Goal: Task Accomplishment & Management: Use online tool/utility

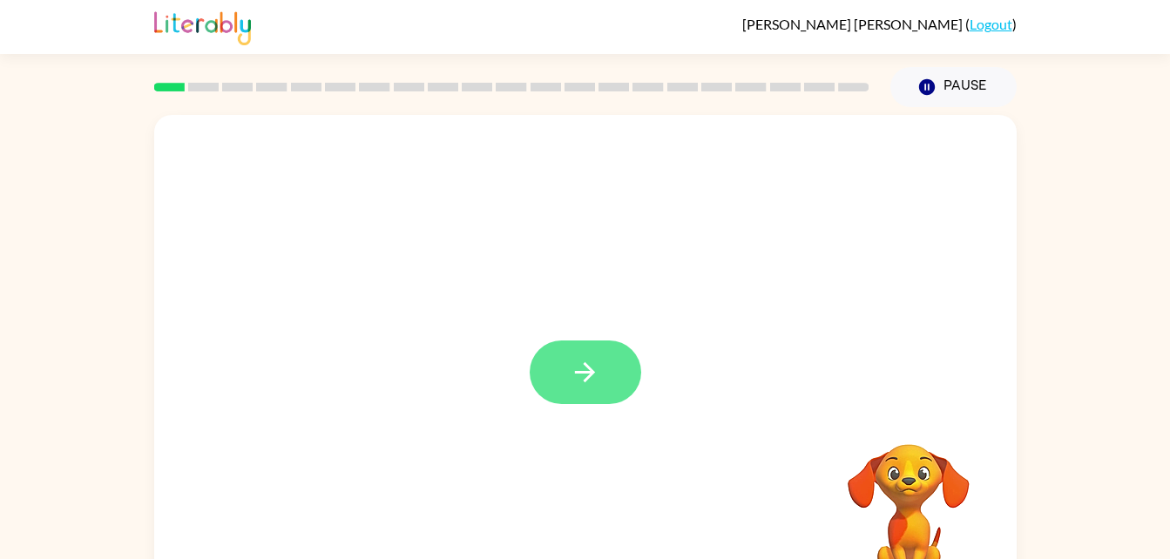
click at [624, 380] on button "button" at bounding box center [585, 373] width 111 height 64
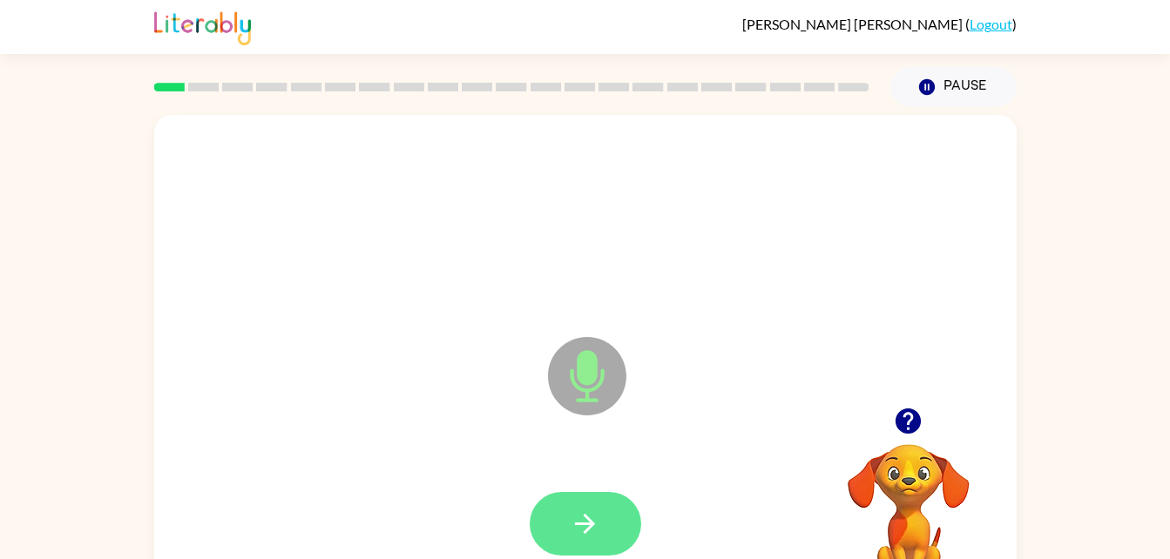
click at [606, 523] on button "button" at bounding box center [585, 524] width 111 height 64
click at [615, 537] on button "button" at bounding box center [585, 524] width 111 height 64
click at [604, 536] on button "button" at bounding box center [585, 524] width 111 height 64
click at [577, 523] on icon "button" at bounding box center [585, 524] width 20 height 20
click at [585, 493] on button "button" at bounding box center [585, 524] width 111 height 64
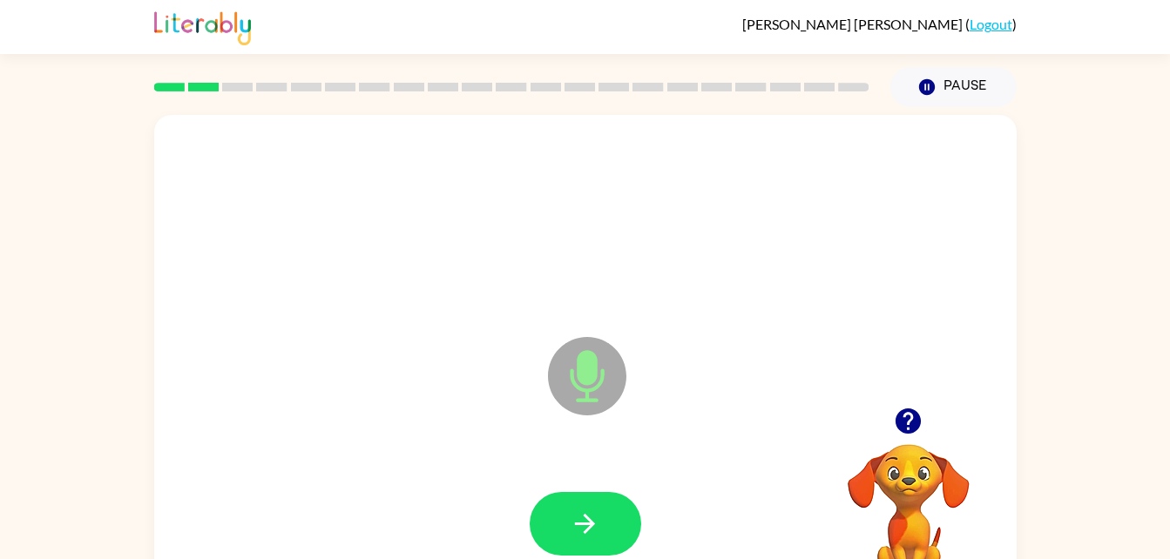
click at [67, 498] on div "Microphone The Microphone is here when it is your turn to talk Your browser mus…" at bounding box center [585, 359] width 1170 height 505
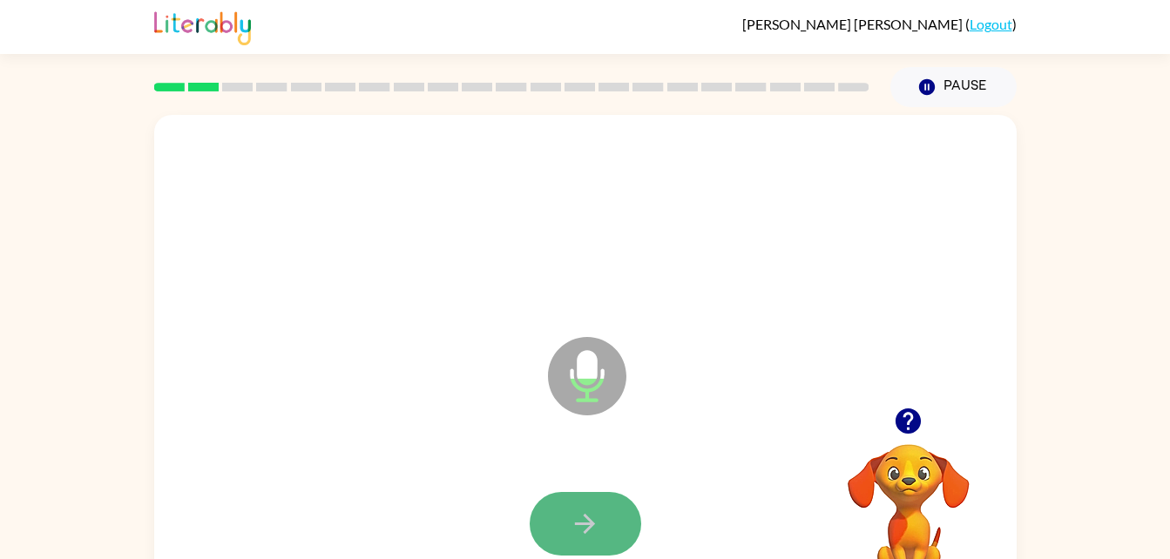
click at [622, 512] on button "button" at bounding box center [585, 524] width 111 height 64
click at [578, 515] on icon "button" at bounding box center [585, 524] width 30 height 30
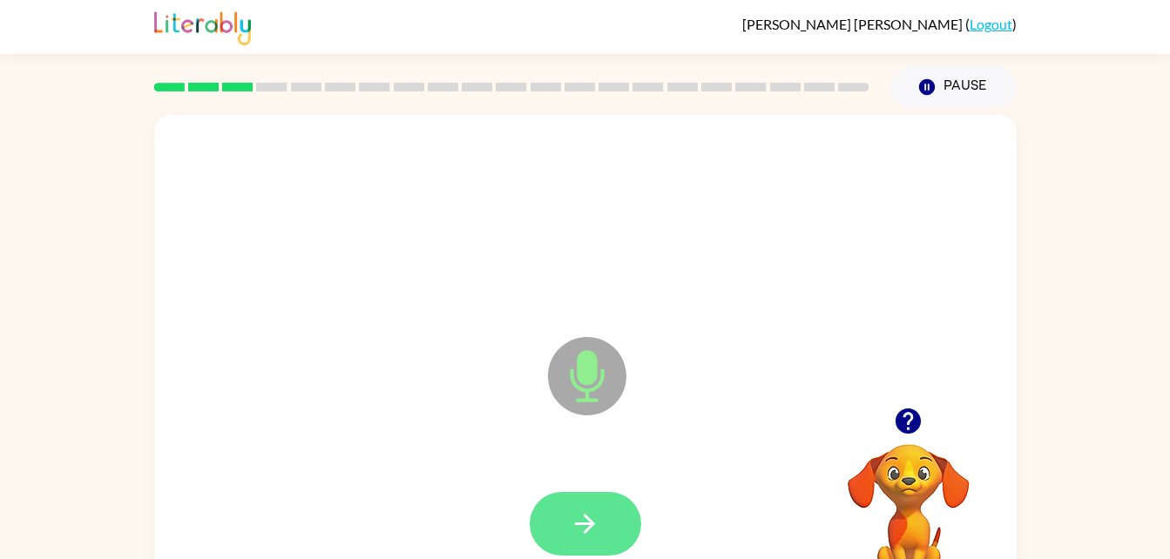
click at [596, 528] on icon "button" at bounding box center [585, 524] width 30 height 30
click at [602, 497] on button "button" at bounding box center [585, 524] width 111 height 64
click at [584, 512] on icon "button" at bounding box center [585, 524] width 30 height 30
click at [550, 547] on button "button" at bounding box center [585, 524] width 111 height 64
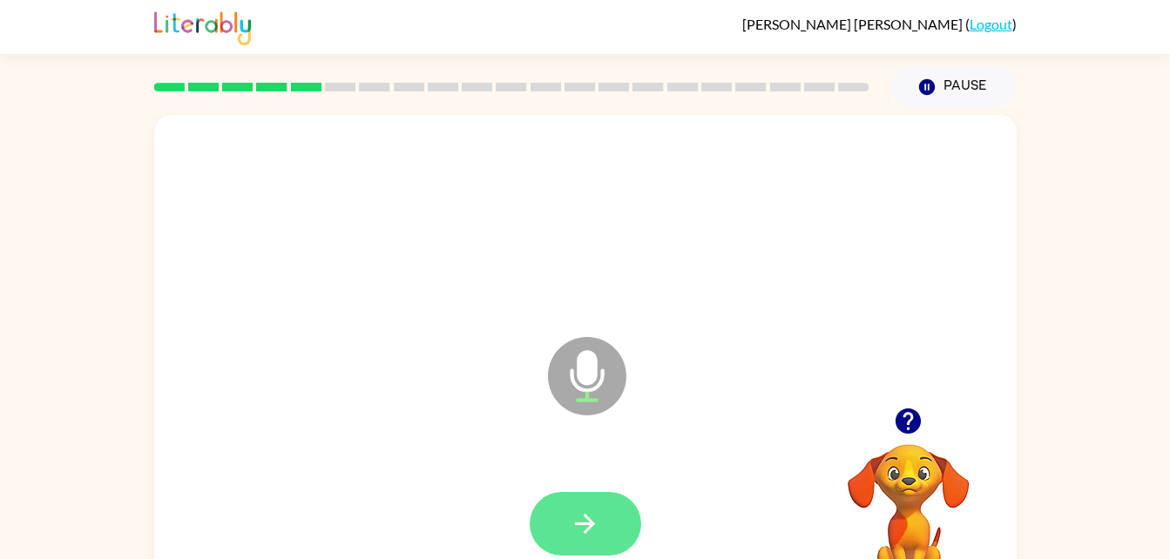
click at [606, 509] on button "button" at bounding box center [585, 524] width 111 height 64
click at [570, 525] on icon "button" at bounding box center [585, 524] width 30 height 30
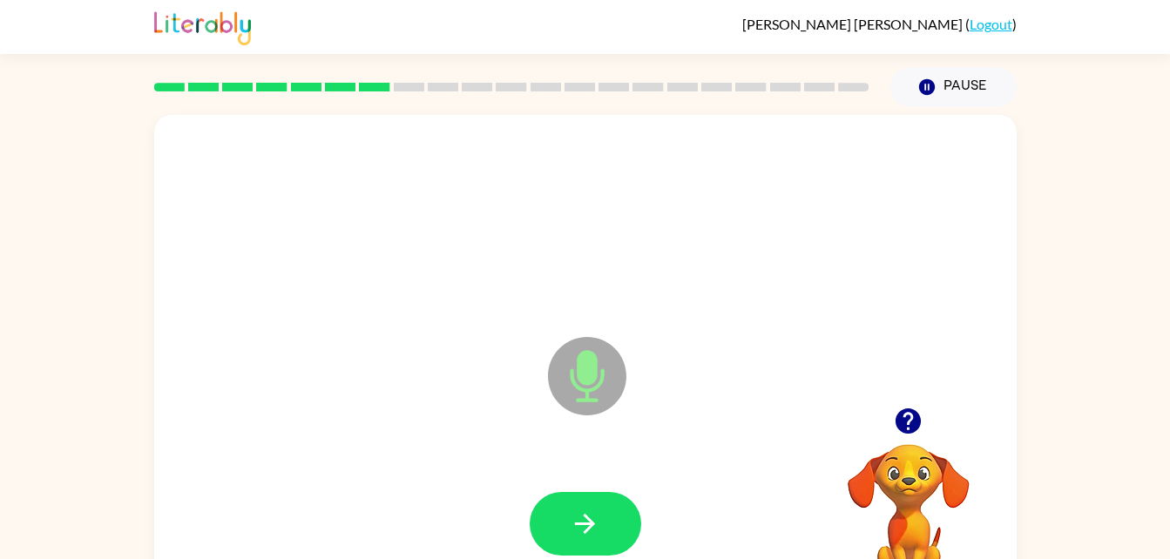
click at [570, 525] on icon "button" at bounding box center [585, 524] width 30 height 30
click at [589, 510] on icon "button" at bounding box center [585, 524] width 30 height 30
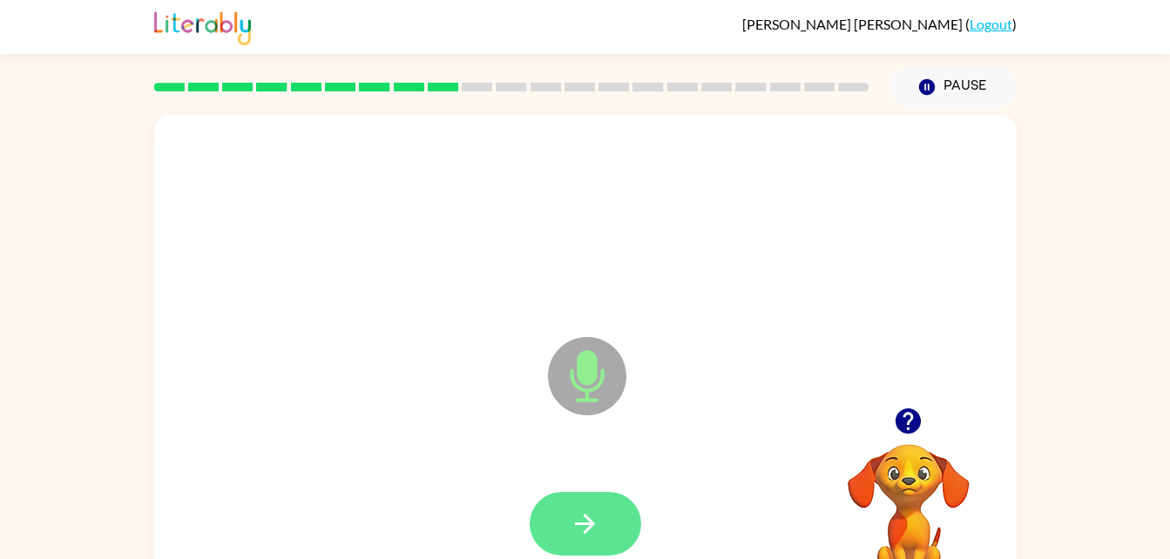
click at [610, 500] on button "button" at bounding box center [585, 524] width 111 height 64
click at [628, 555] on div at bounding box center [585, 524] width 111 height 64
click at [604, 544] on button "button" at bounding box center [585, 524] width 111 height 64
click at [611, 523] on button "button" at bounding box center [585, 524] width 111 height 64
click at [598, 506] on button "button" at bounding box center [585, 524] width 111 height 64
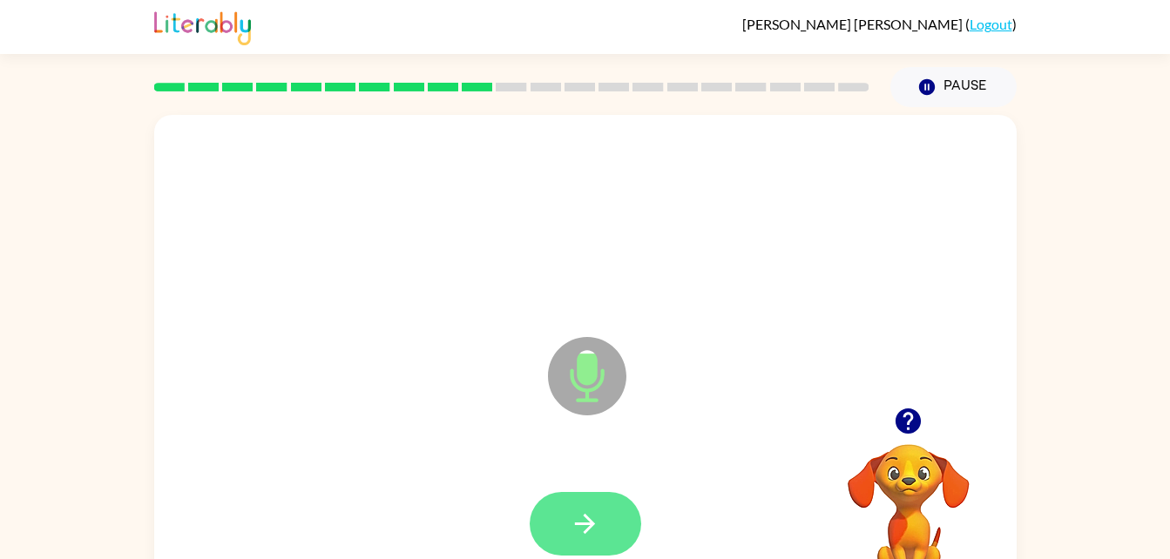
click at [594, 532] on icon "button" at bounding box center [585, 524] width 30 height 30
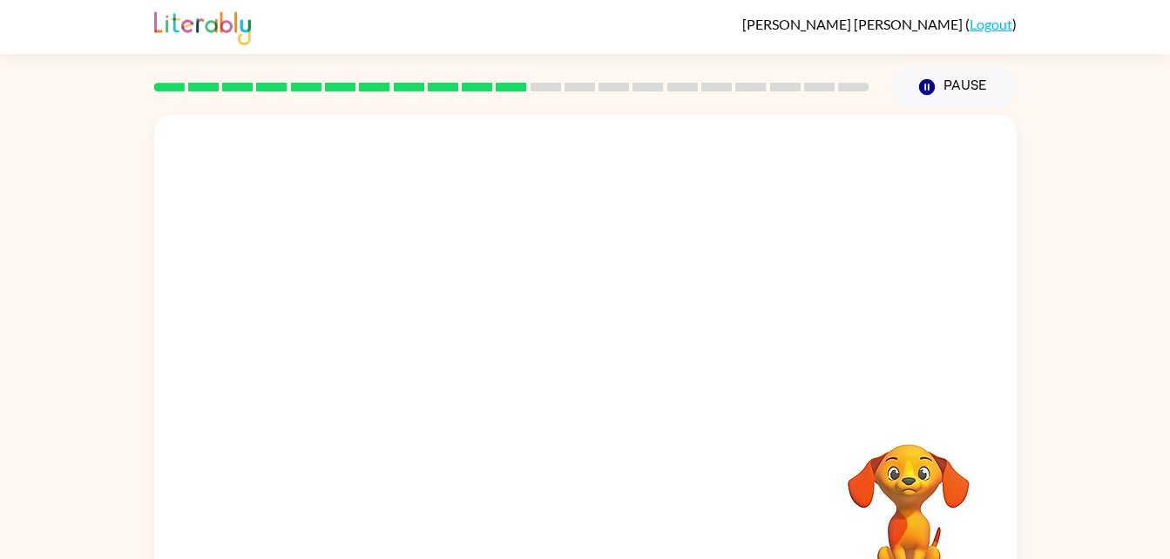
scroll to position [2, 0]
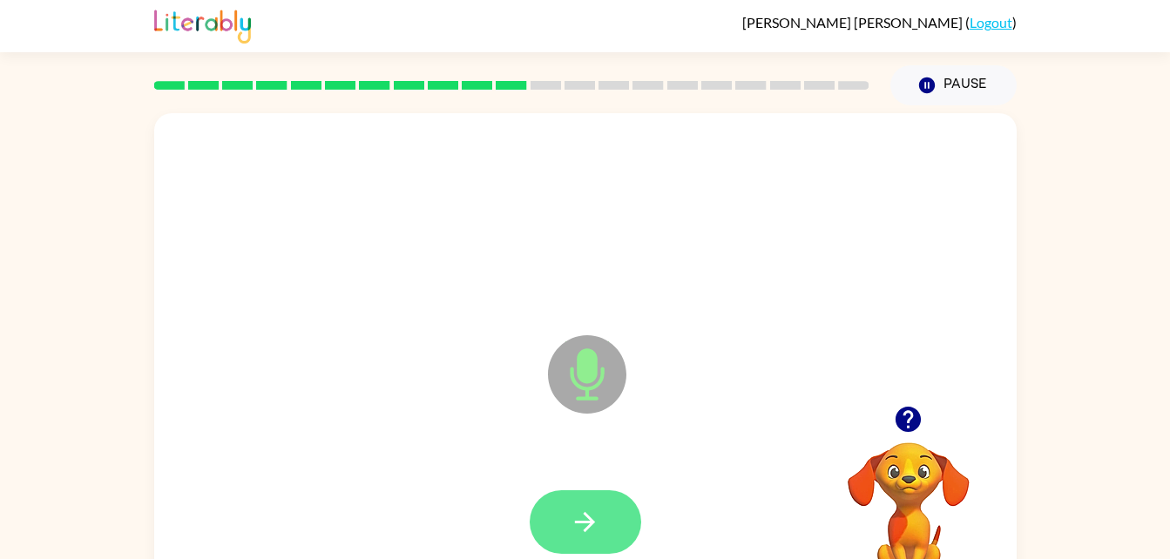
click at [562, 514] on button "button" at bounding box center [585, 522] width 111 height 64
click at [611, 515] on button "button" at bounding box center [585, 522] width 111 height 64
click at [609, 519] on button "button" at bounding box center [585, 522] width 111 height 64
click at [596, 528] on icon "button" at bounding box center [585, 522] width 30 height 30
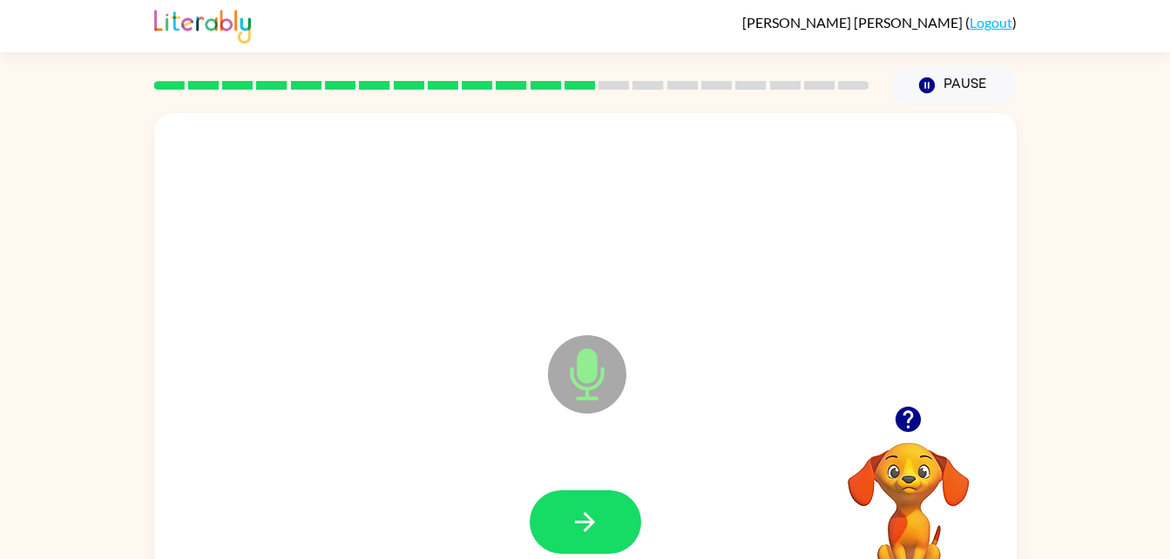
drag, startPoint x: 596, startPoint y: 528, endPoint x: 1040, endPoint y: 226, distance: 537.3
click at [1040, 226] on div "Microphone The Microphone is here when it is your turn to talk Your browser mus…" at bounding box center [585, 357] width 1170 height 505
click at [615, 499] on button "button" at bounding box center [585, 522] width 111 height 64
click at [582, 537] on icon "button" at bounding box center [585, 522] width 30 height 30
click at [564, 516] on button "button" at bounding box center [585, 522] width 111 height 64
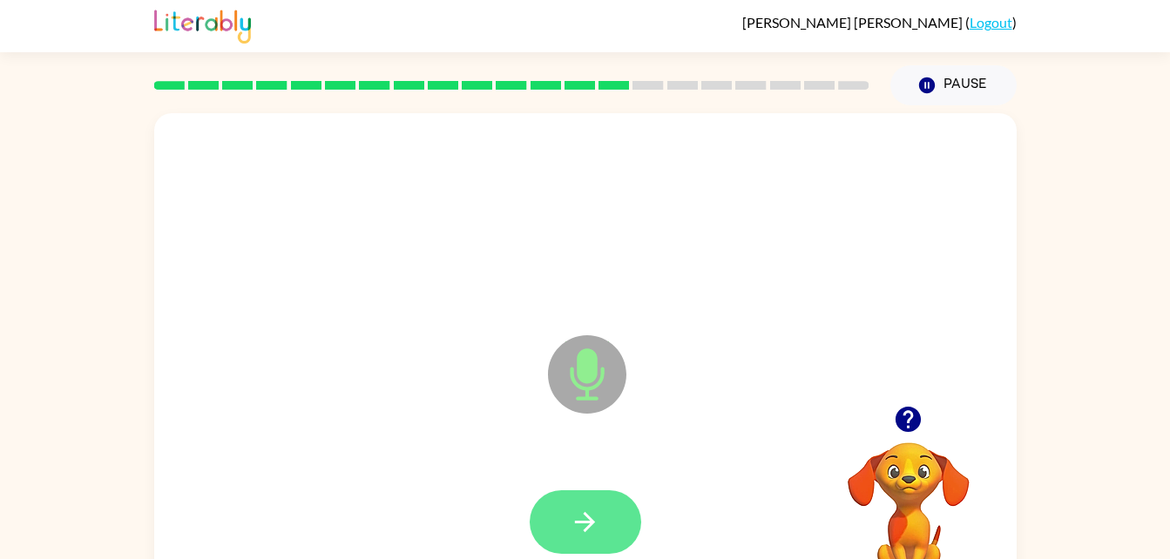
click at [588, 526] on icon "button" at bounding box center [585, 522] width 20 height 20
click at [603, 509] on button "button" at bounding box center [585, 522] width 111 height 64
click at [610, 510] on button "button" at bounding box center [585, 522] width 111 height 64
click at [611, 526] on button "button" at bounding box center [585, 522] width 111 height 64
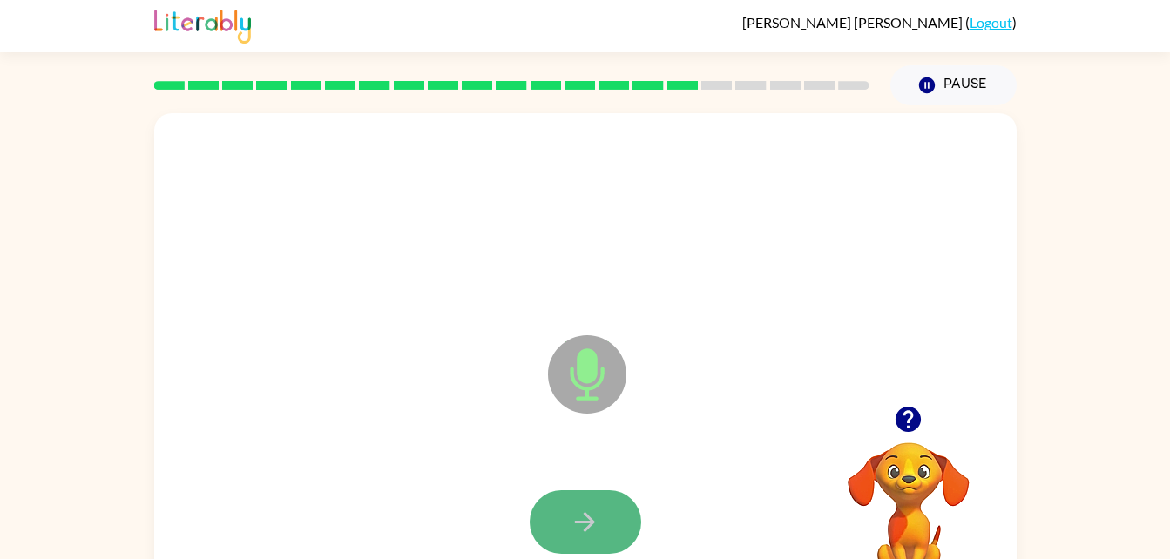
click at [611, 527] on button "button" at bounding box center [585, 522] width 111 height 64
click at [622, 520] on button "button" at bounding box center [585, 522] width 111 height 64
click at [621, 519] on button "button" at bounding box center [585, 522] width 111 height 64
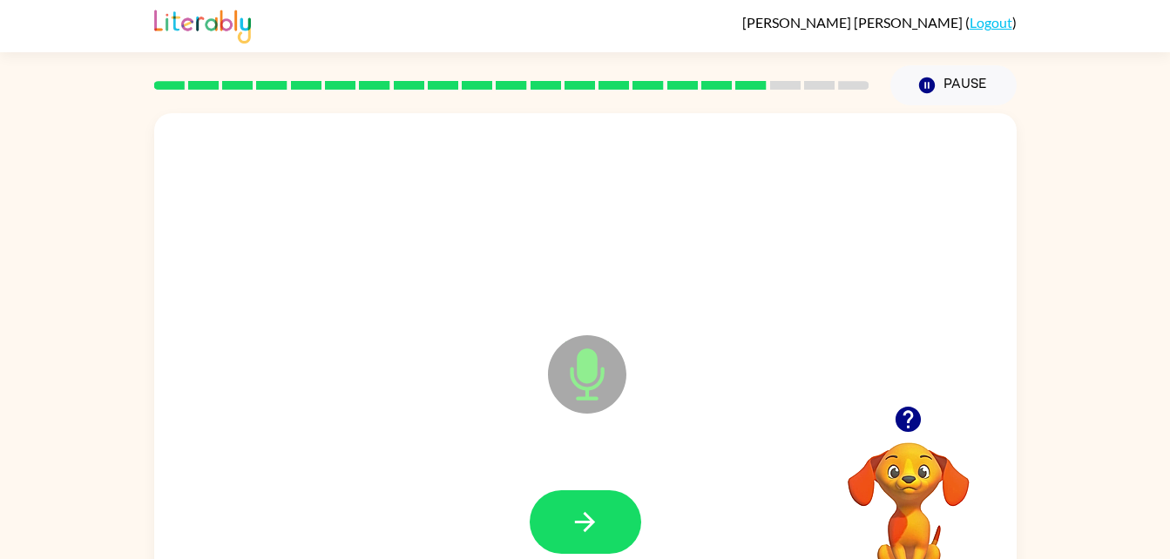
click at [621, 519] on button "button" at bounding box center [585, 522] width 111 height 64
click at [608, 513] on button "button" at bounding box center [585, 522] width 111 height 64
click at [596, 511] on icon "button" at bounding box center [585, 522] width 30 height 30
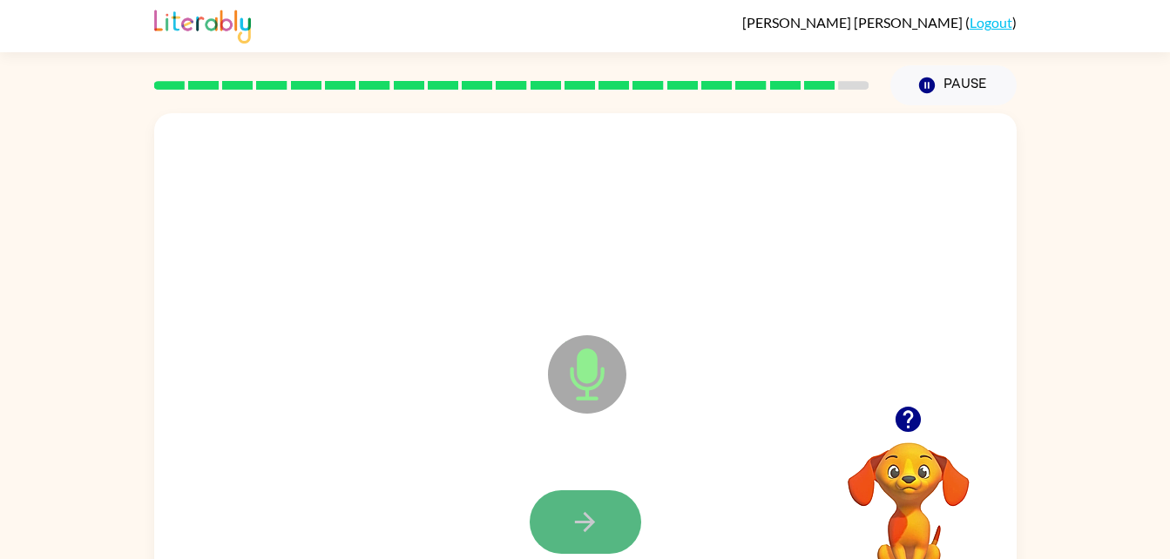
click at [594, 507] on icon "button" at bounding box center [585, 522] width 30 height 30
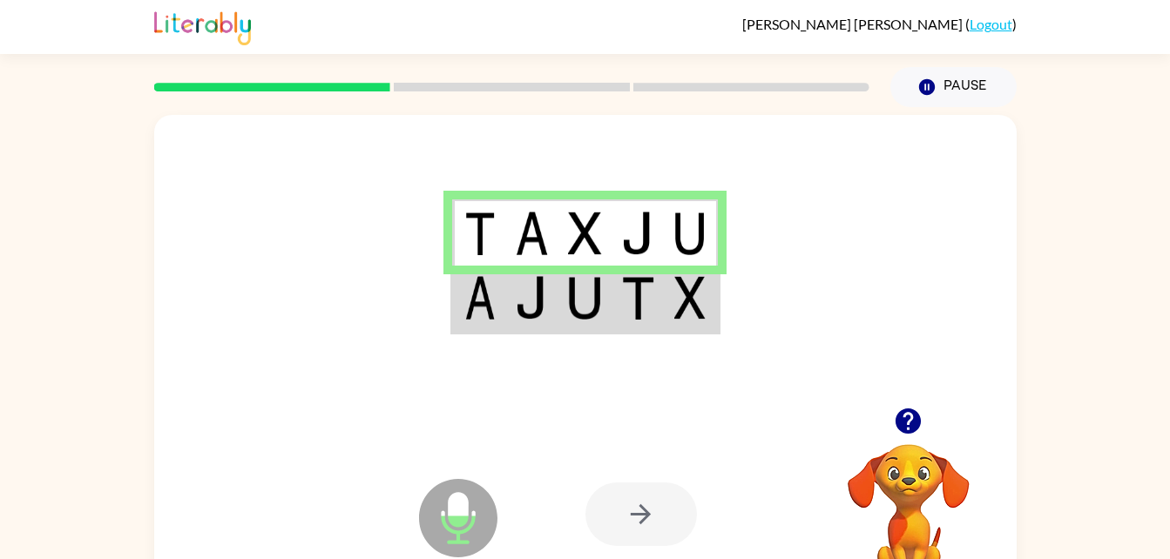
click at [469, 503] on icon at bounding box center [458, 518] width 78 height 78
click at [661, 297] on td at bounding box center [637, 299] width 53 height 67
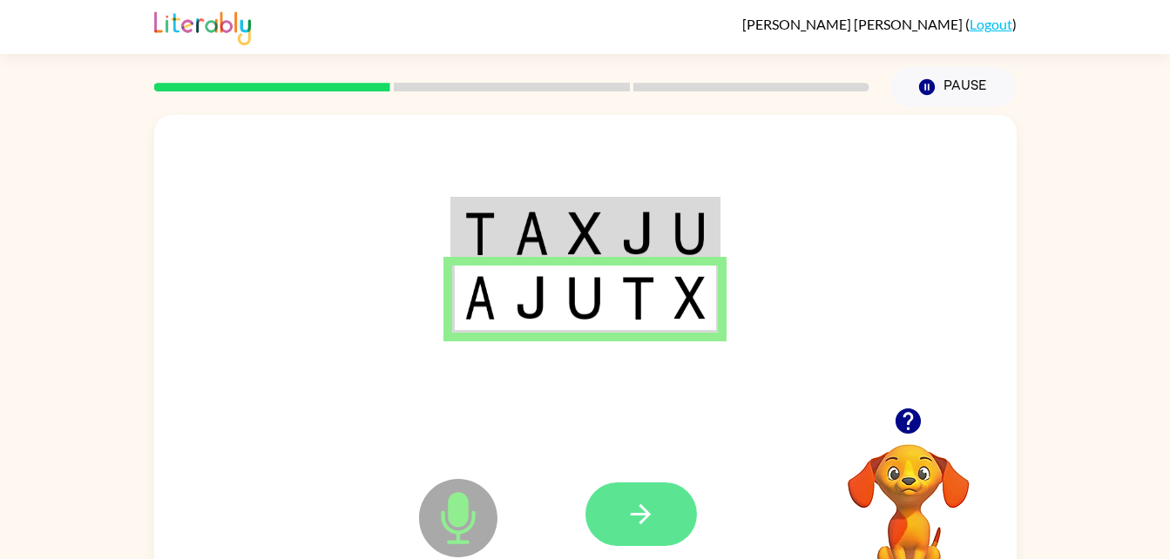
click at [662, 544] on button "button" at bounding box center [640, 515] width 111 height 64
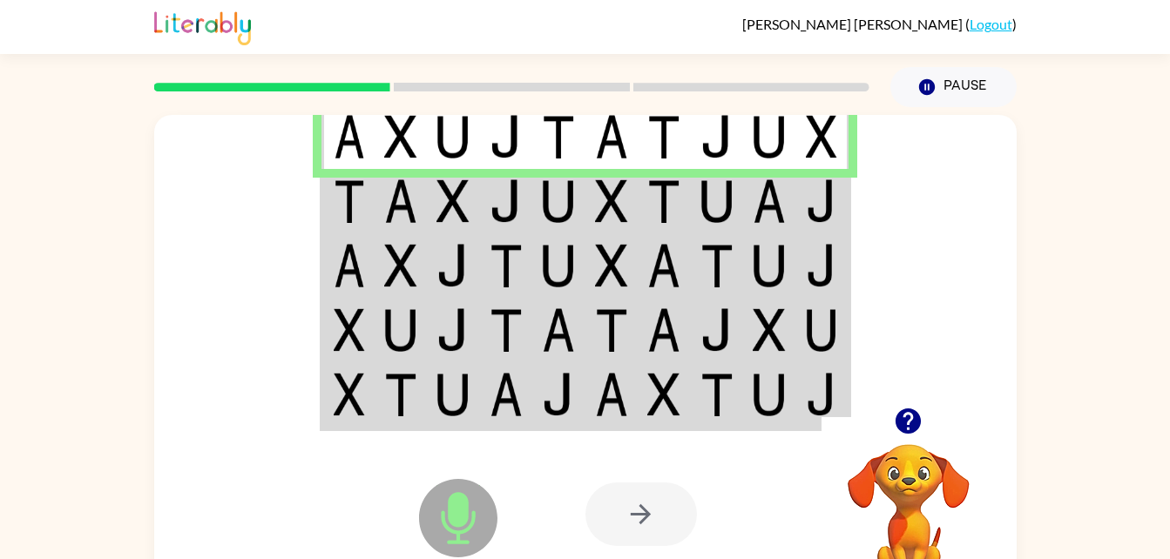
click at [658, 179] on td at bounding box center [664, 201] width 53 height 64
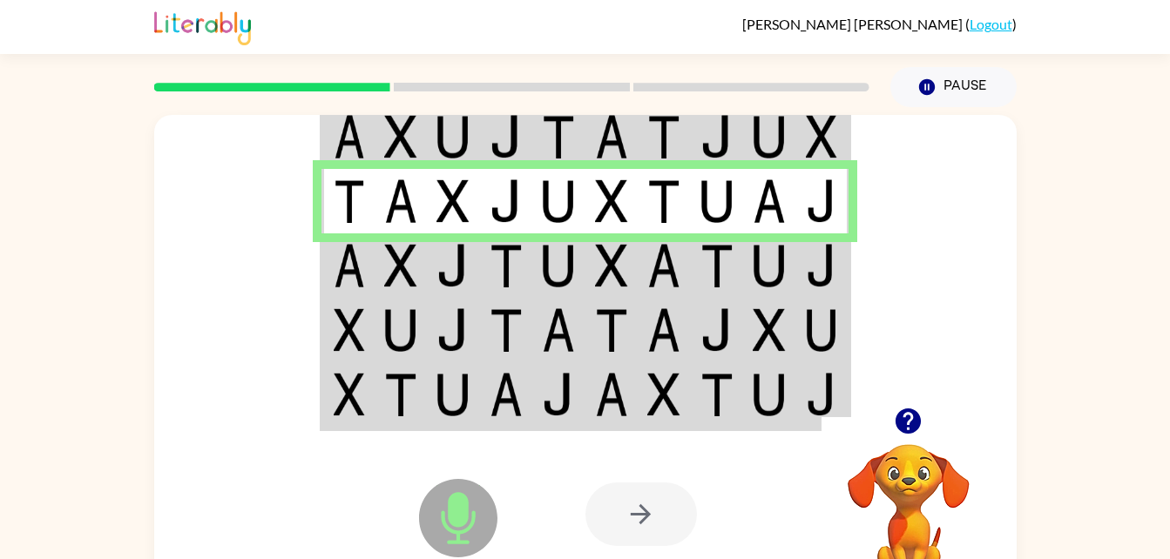
click at [510, 245] on img at bounding box center [506, 266] width 33 height 44
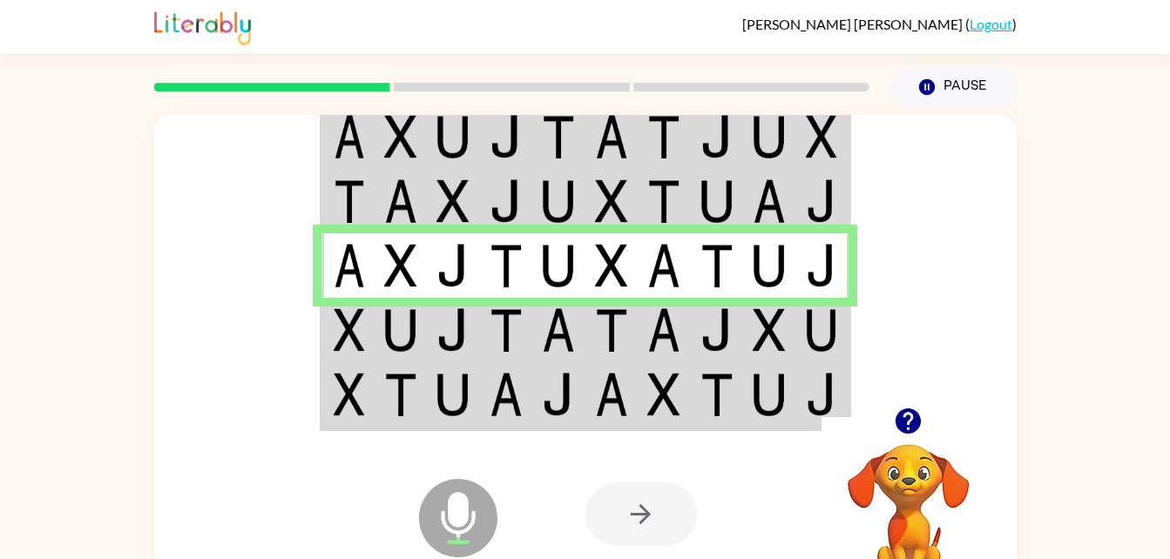
click at [550, 323] on img at bounding box center [558, 330] width 33 height 44
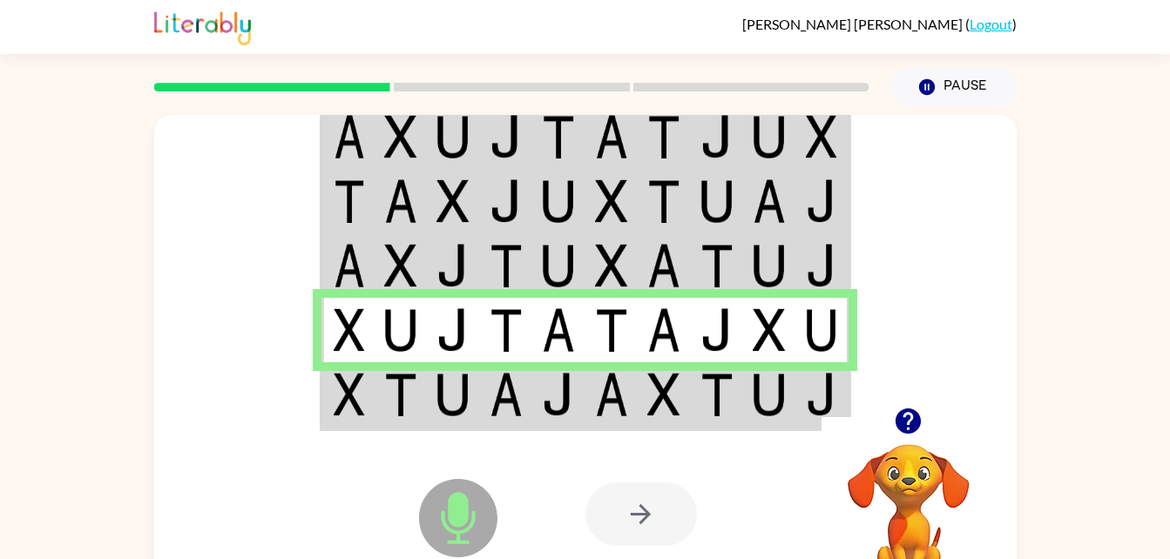
click at [413, 417] on div "Microphone The Microphone is here when it is your turn to talk" at bounding box center [414, 474] width 173 height 116
click at [430, 446] on div "Microphone The Microphone is here when it is your turn to talk" at bounding box center [414, 474] width 173 height 116
click at [464, 391] on img at bounding box center [452, 395] width 33 height 44
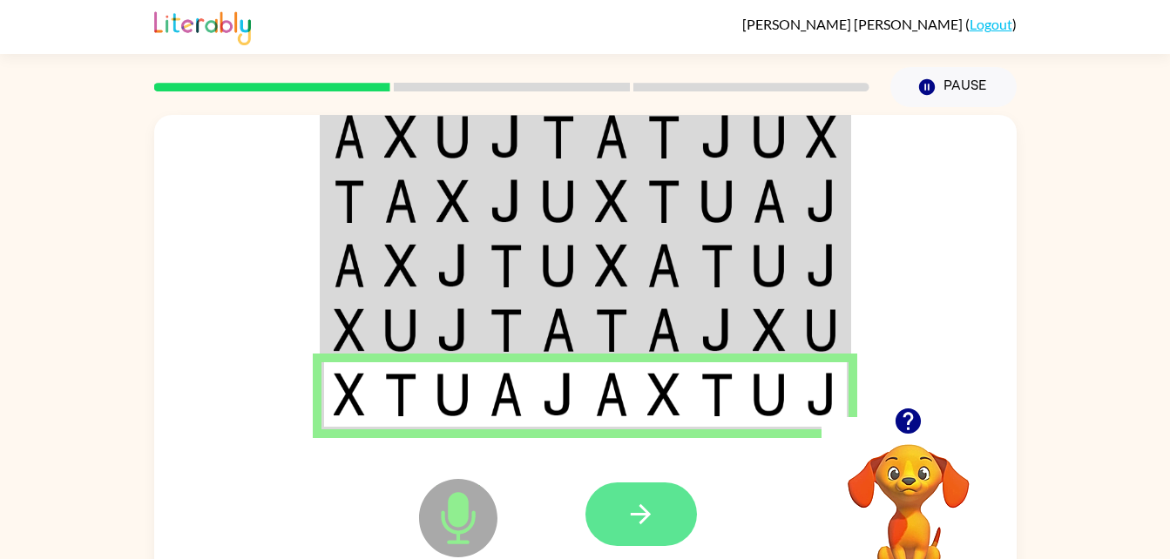
click at [625, 487] on button "button" at bounding box center [640, 515] width 111 height 64
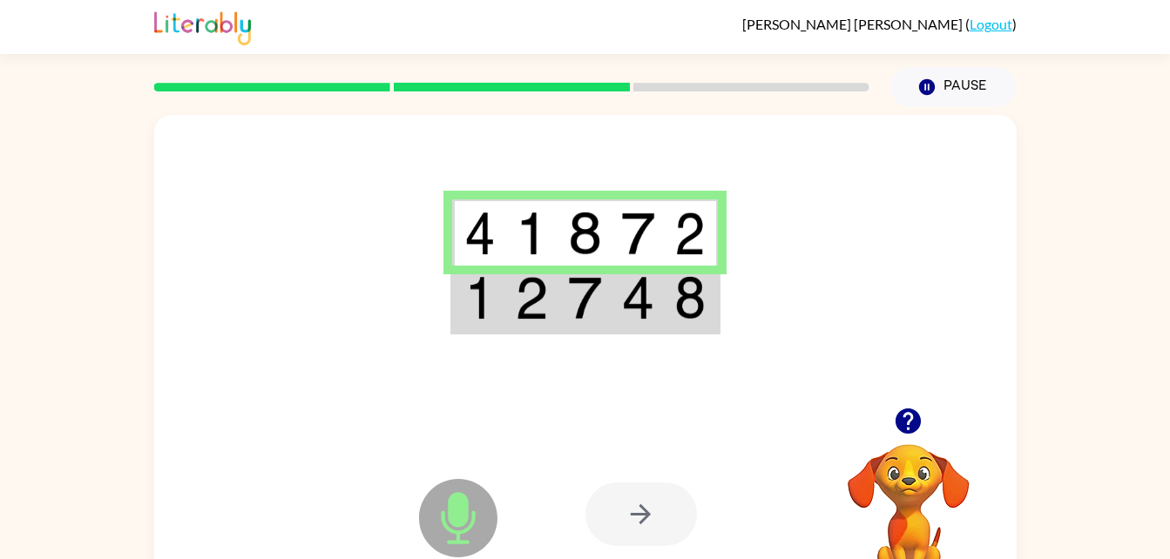
click at [601, 307] on img at bounding box center [584, 298] width 33 height 44
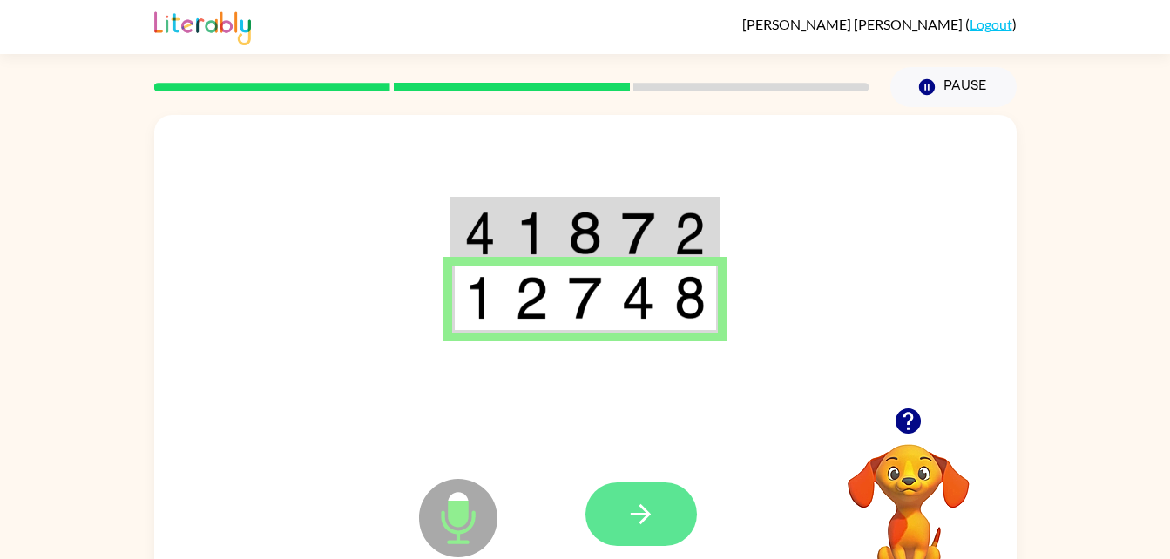
click at [652, 507] on icon "button" at bounding box center [640, 514] width 30 height 30
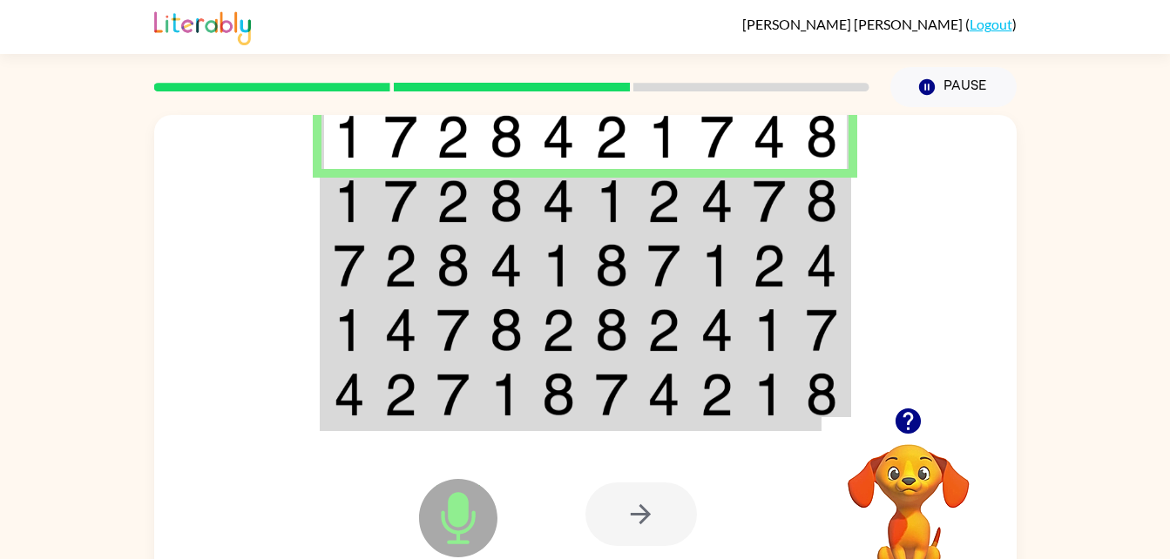
click at [539, 219] on td at bounding box center [558, 201] width 53 height 64
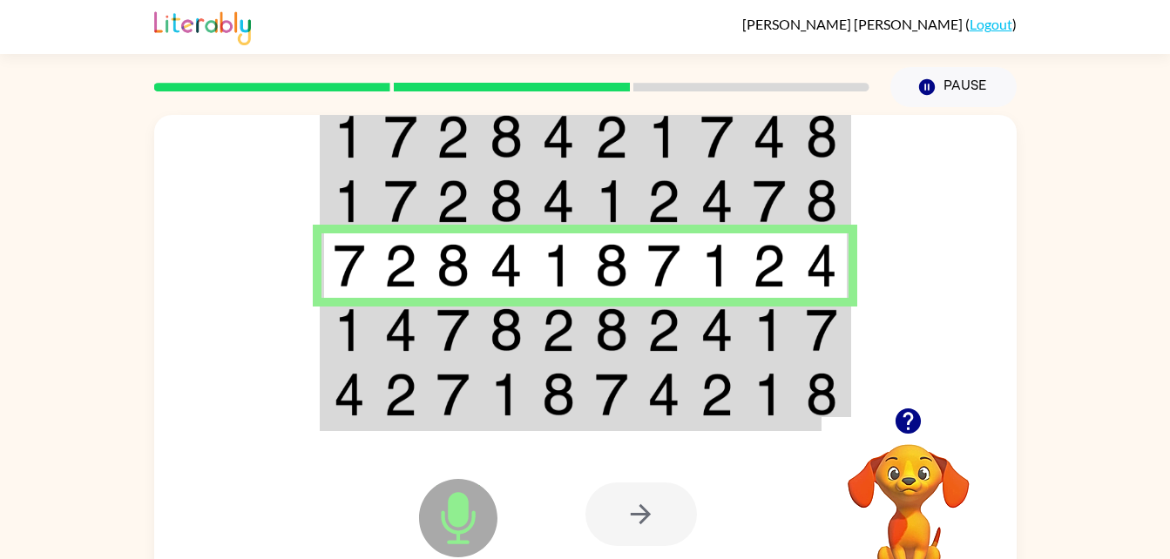
click at [544, 330] on img at bounding box center [558, 330] width 33 height 44
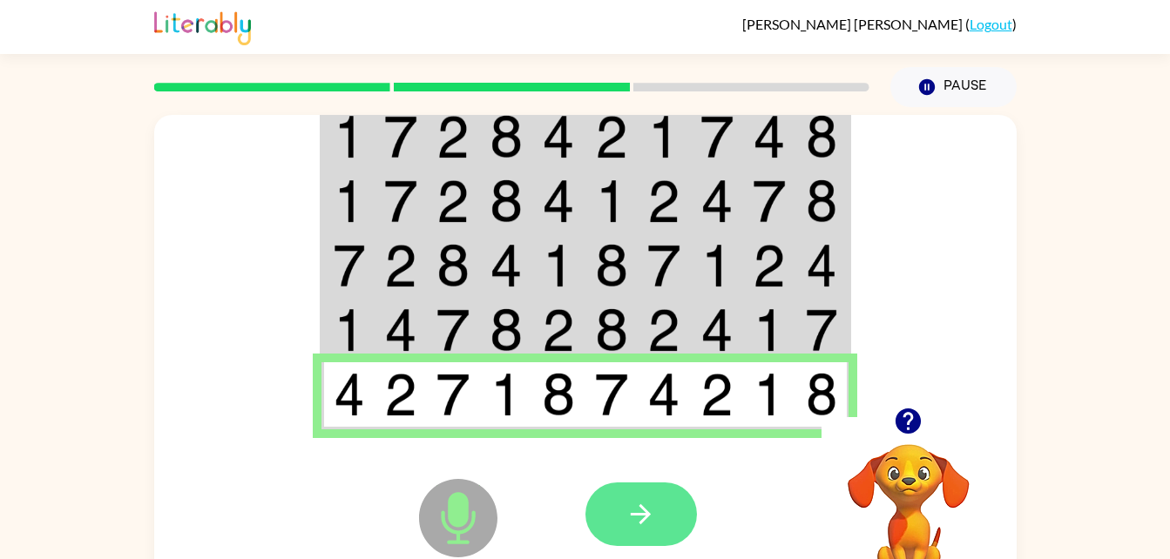
click at [663, 496] on button "button" at bounding box center [640, 515] width 111 height 64
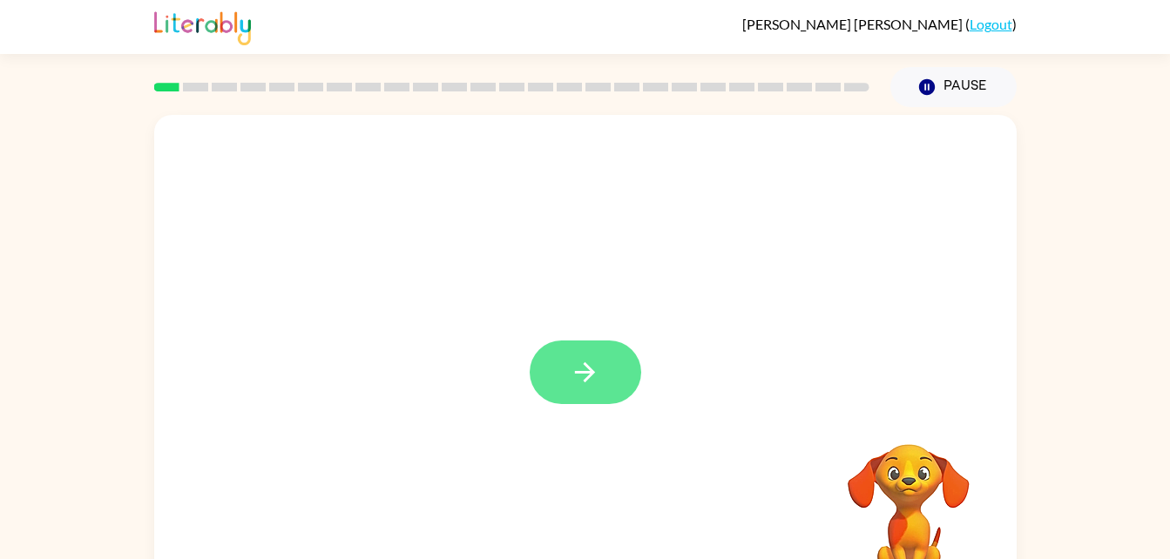
click at [595, 394] on button "button" at bounding box center [585, 373] width 111 height 64
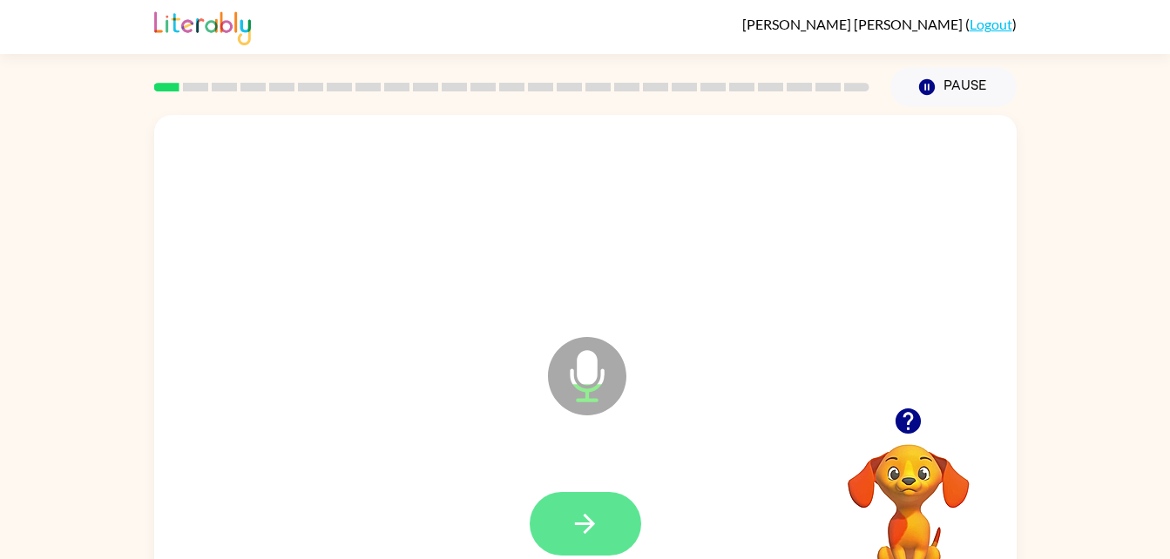
click at [584, 521] on icon "button" at bounding box center [585, 524] width 30 height 30
click at [582, 551] on button "button" at bounding box center [585, 524] width 111 height 64
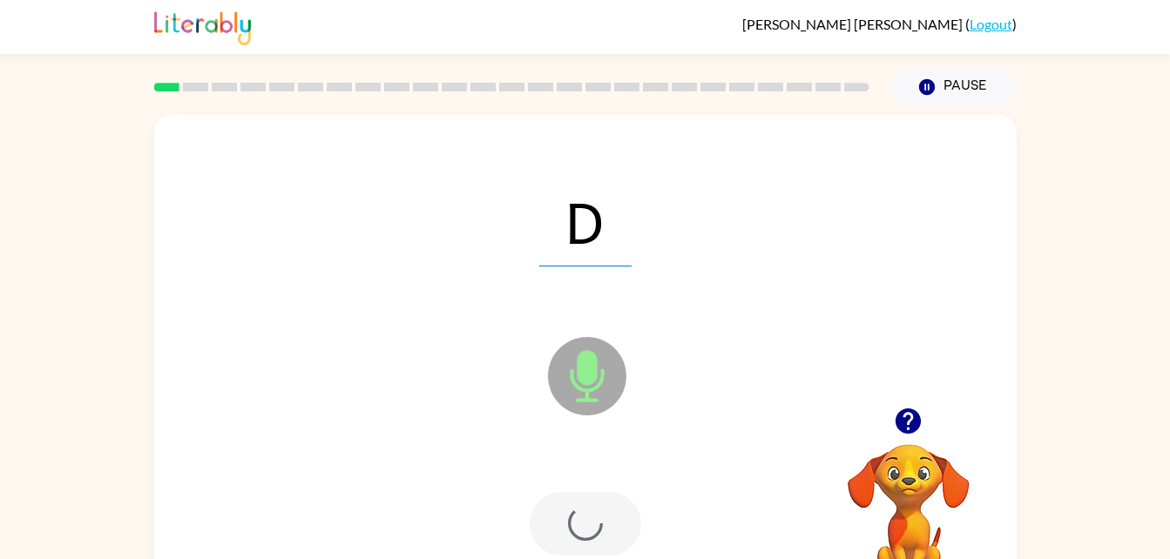
click at [580, 503] on div at bounding box center [585, 524] width 111 height 64
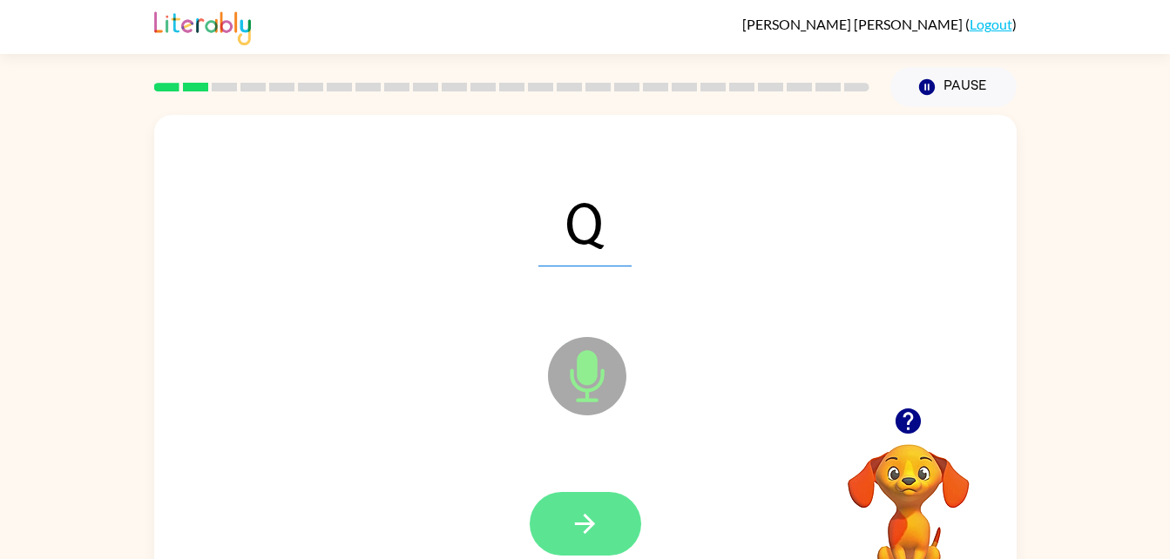
click at [613, 532] on button "button" at bounding box center [585, 524] width 111 height 64
click at [625, 512] on button "button" at bounding box center [585, 524] width 111 height 64
click at [611, 502] on button "button" at bounding box center [585, 524] width 111 height 64
click at [601, 529] on button "button" at bounding box center [585, 524] width 111 height 64
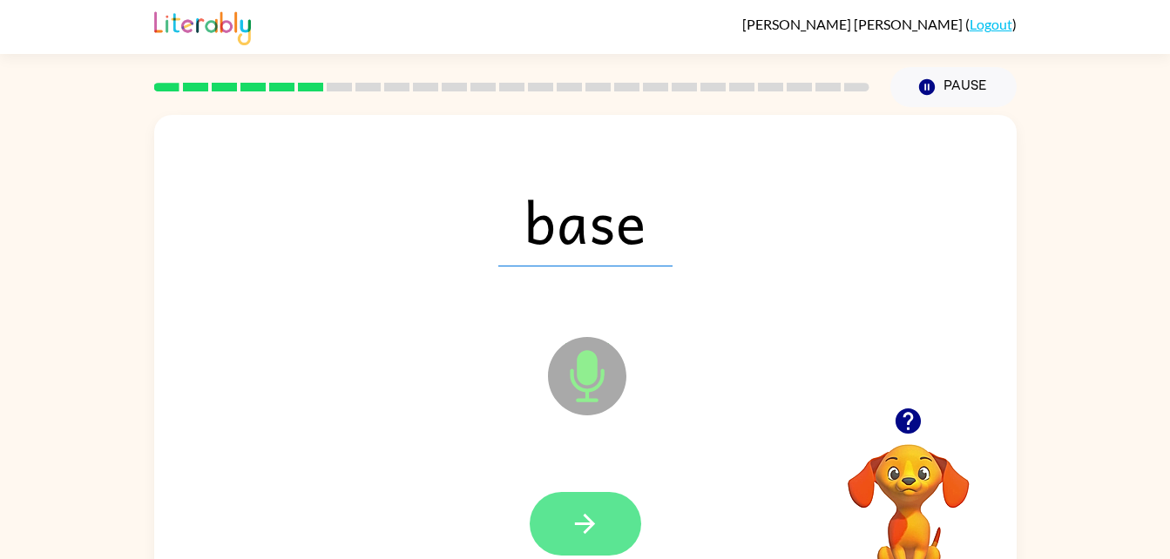
click at [607, 532] on button "button" at bounding box center [585, 524] width 111 height 64
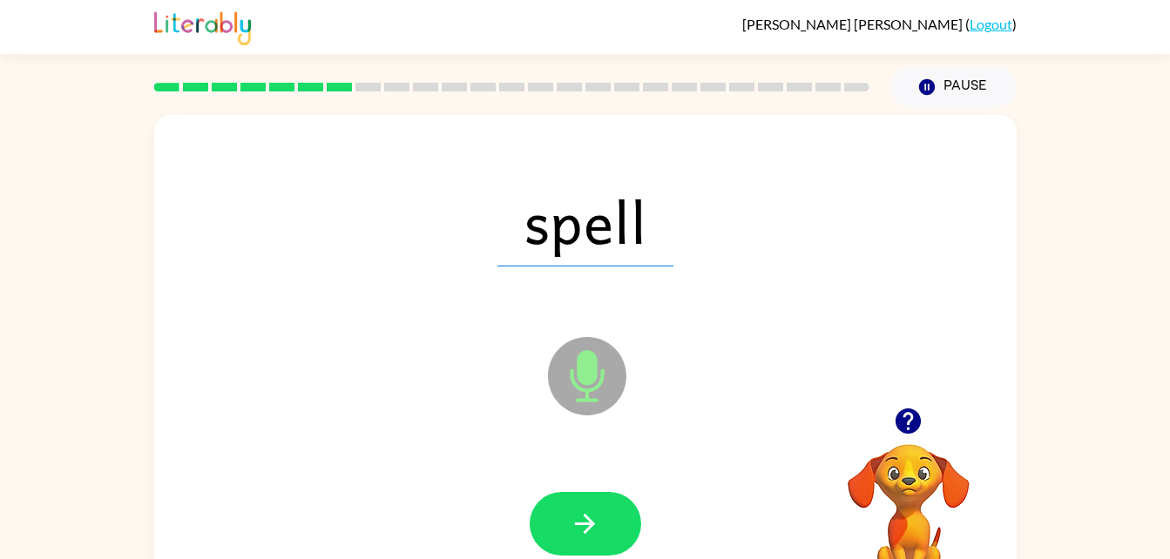
click at [958, 190] on div "spell" at bounding box center [585, 221] width 827 height 143
click at [611, 528] on button "button" at bounding box center [585, 524] width 111 height 64
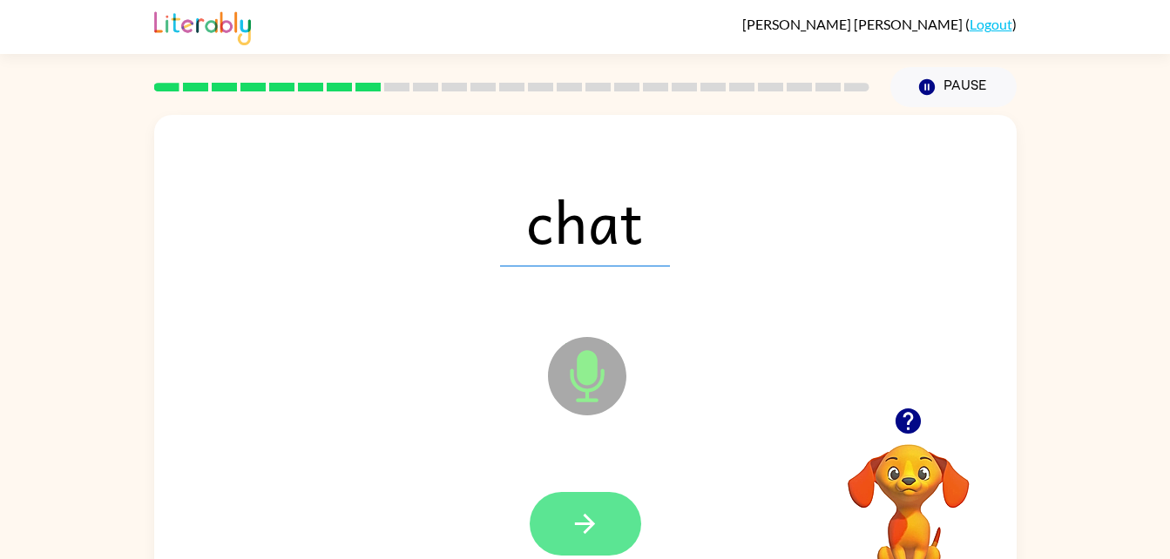
click at [585, 517] on icon "button" at bounding box center [585, 524] width 20 height 20
click at [604, 522] on button "button" at bounding box center [585, 524] width 111 height 64
click at [599, 536] on icon "button" at bounding box center [585, 524] width 30 height 30
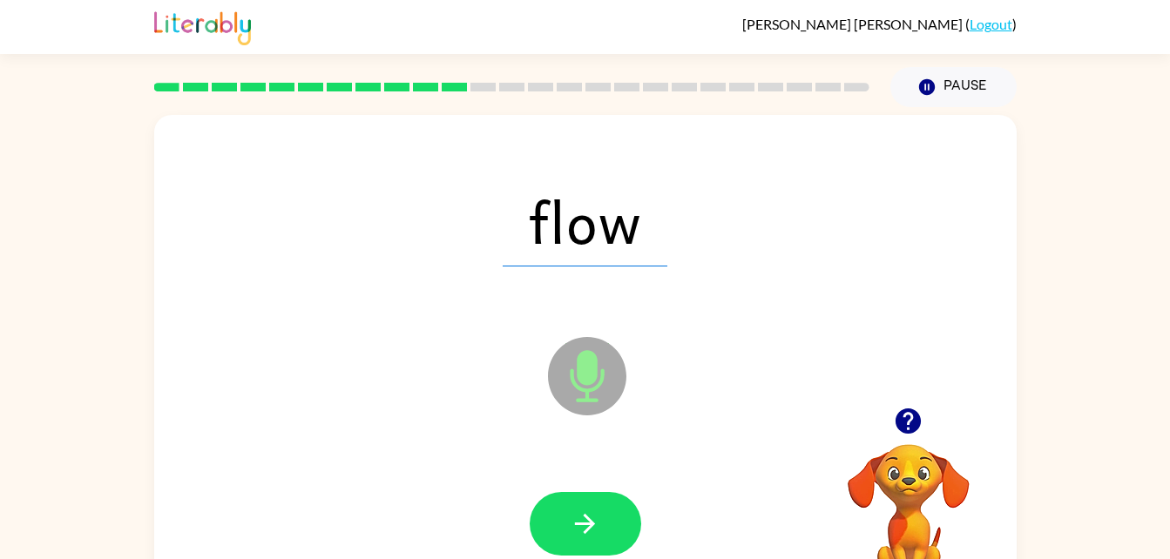
click at [598, 476] on div at bounding box center [585, 524] width 827 height 143
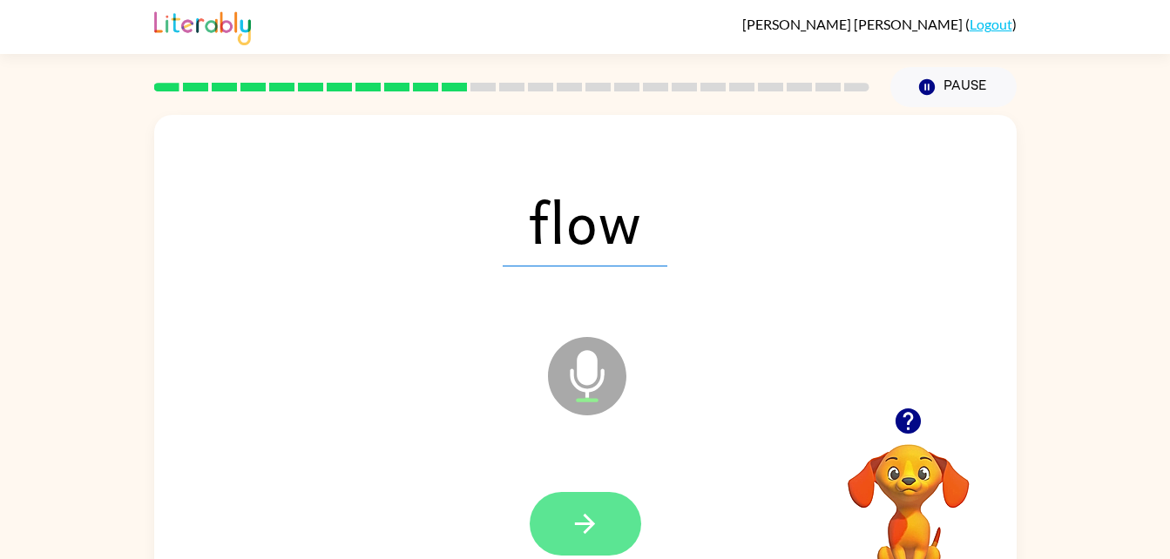
click at [610, 550] on button "button" at bounding box center [585, 524] width 111 height 64
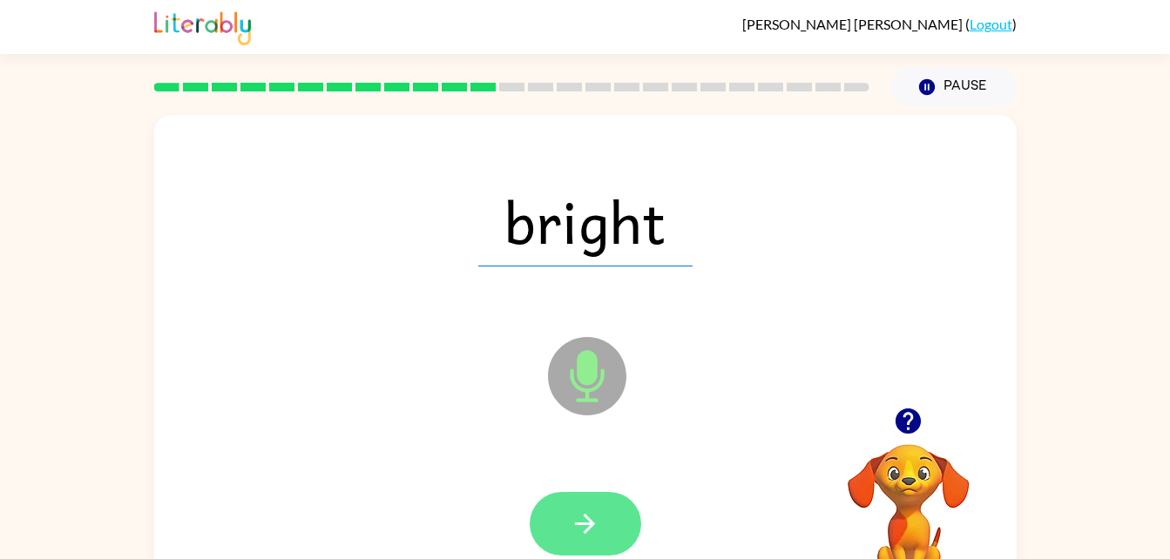
click at [606, 510] on button "button" at bounding box center [585, 524] width 111 height 64
click at [597, 520] on icon "button" at bounding box center [585, 524] width 30 height 30
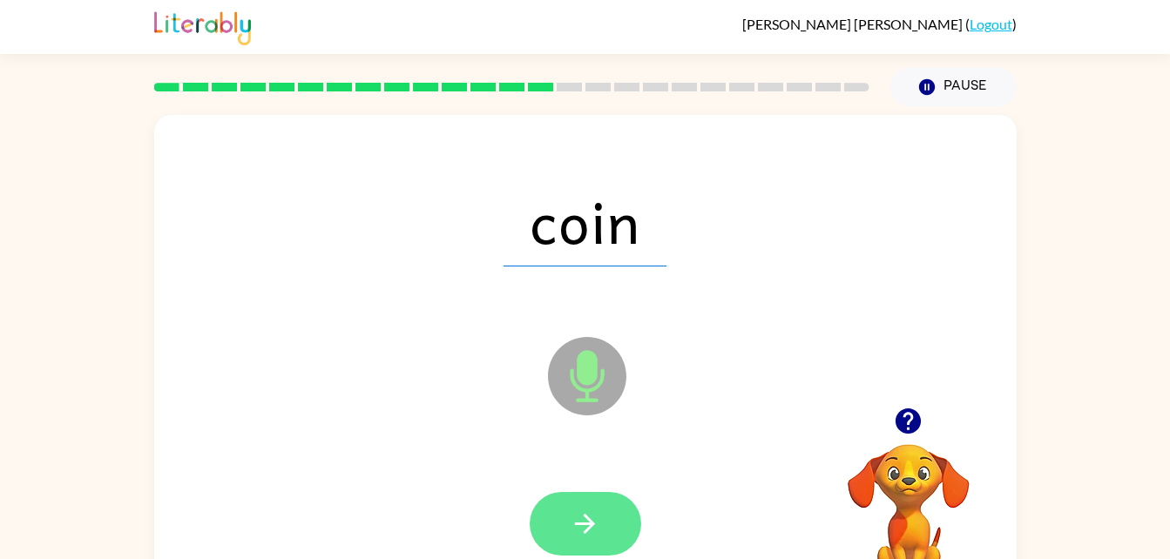
click at [584, 537] on icon "button" at bounding box center [585, 524] width 30 height 30
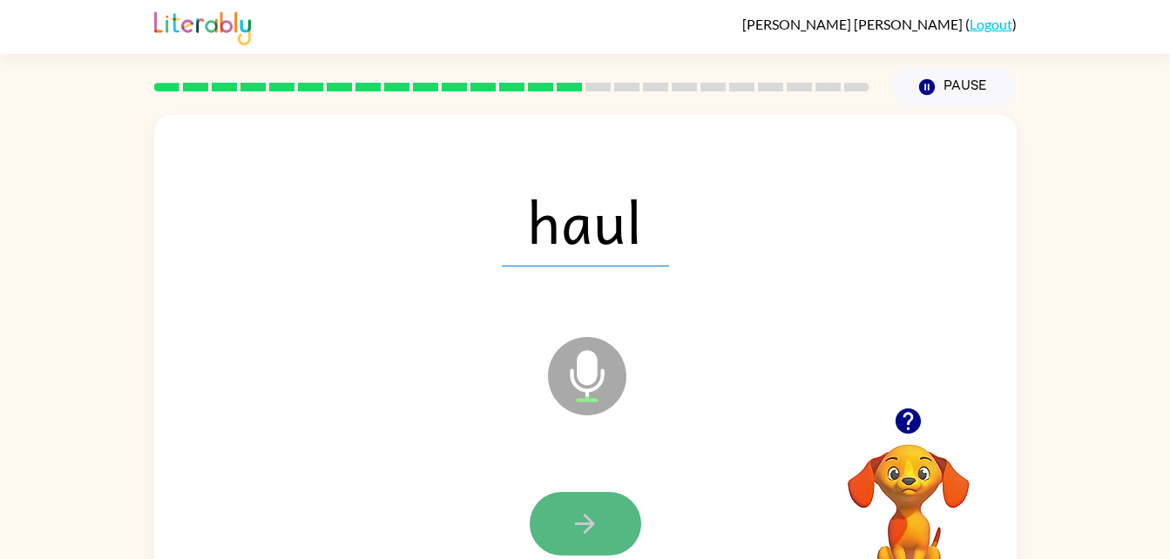
click at [577, 533] on icon "button" at bounding box center [585, 524] width 30 height 30
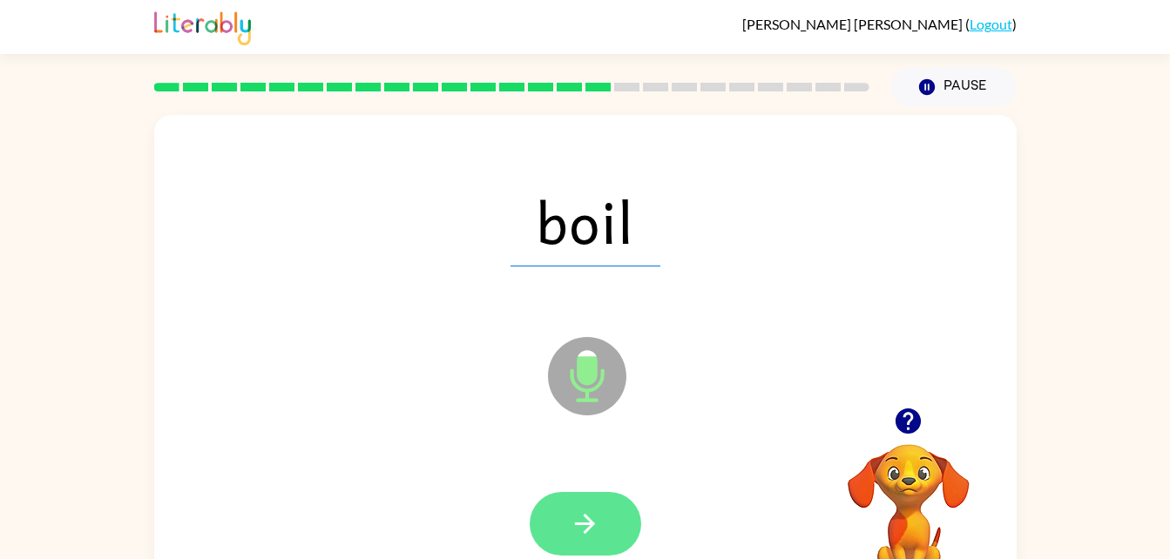
click at [627, 506] on button "button" at bounding box center [585, 524] width 111 height 64
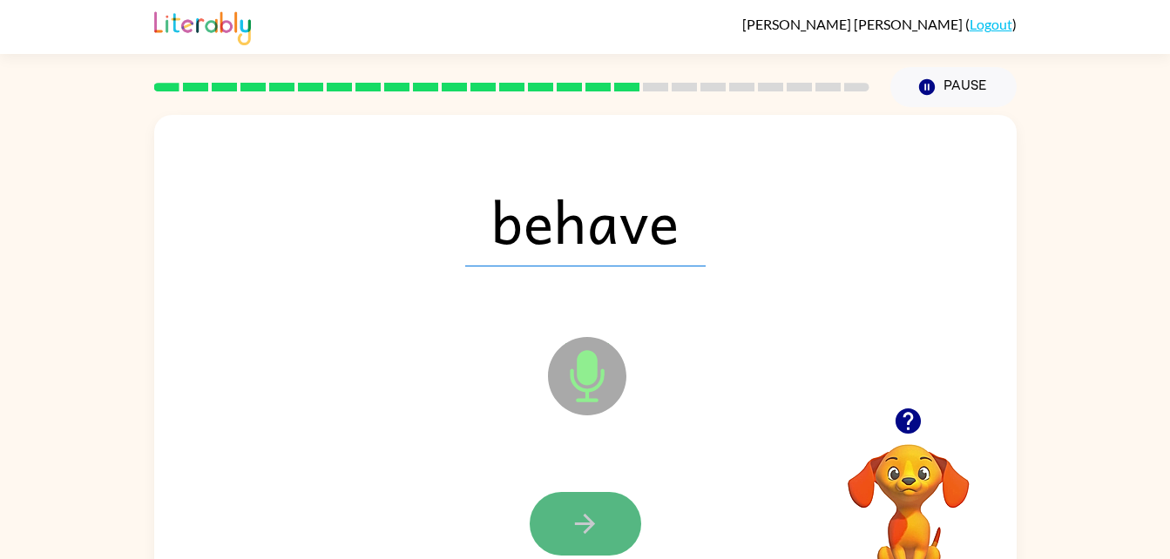
click at [586, 524] on icon "button" at bounding box center [585, 524] width 20 height 20
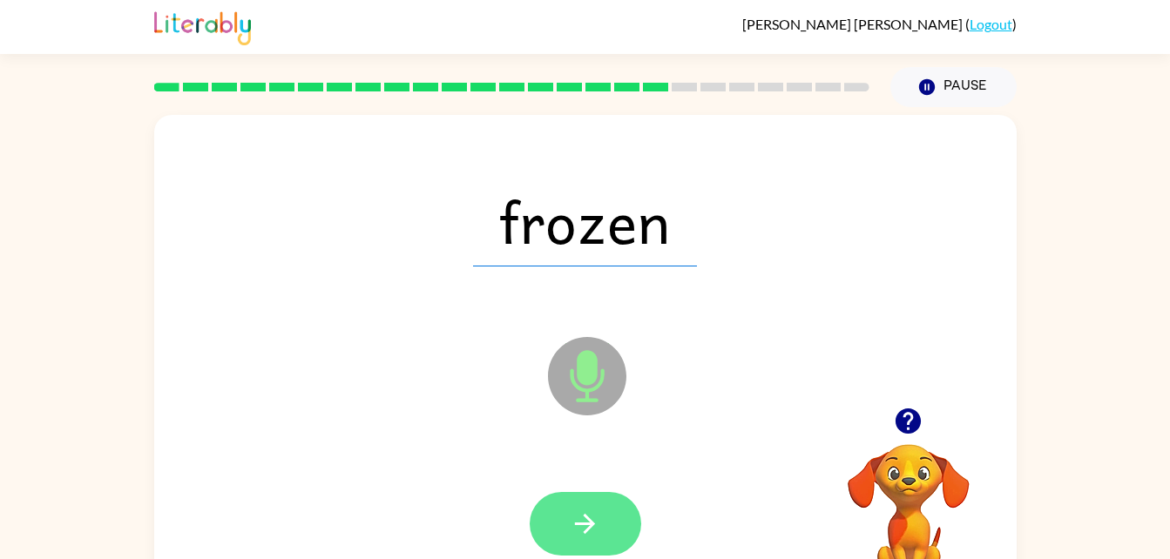
click at [600, 524] on button "button" at bounding box center [585, 524] width 111 height 64
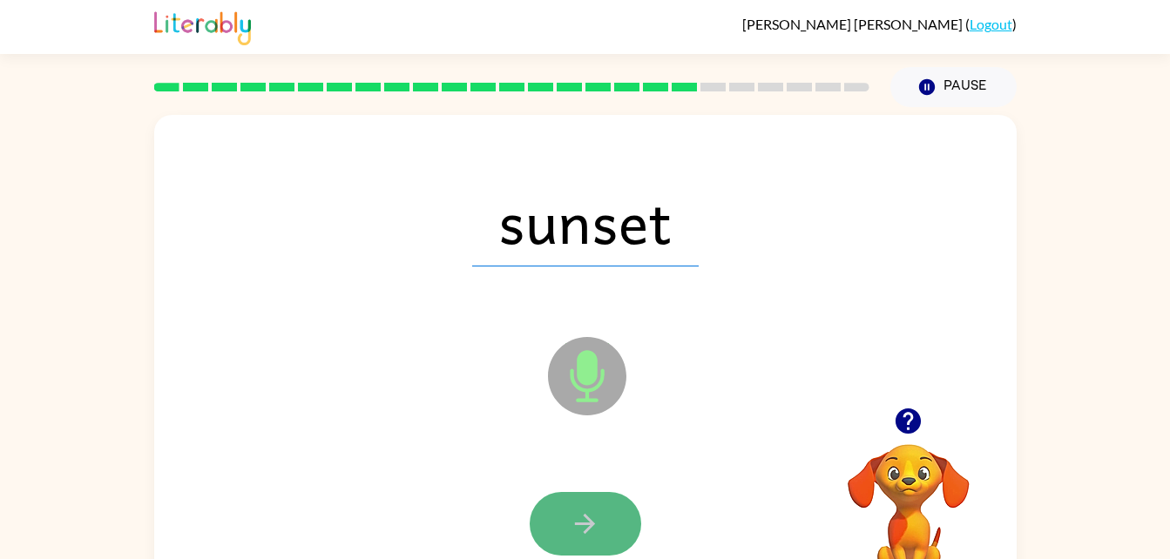
click at [586, 518] on icon "button" at bounding box center [585, 524] width 20 height 20
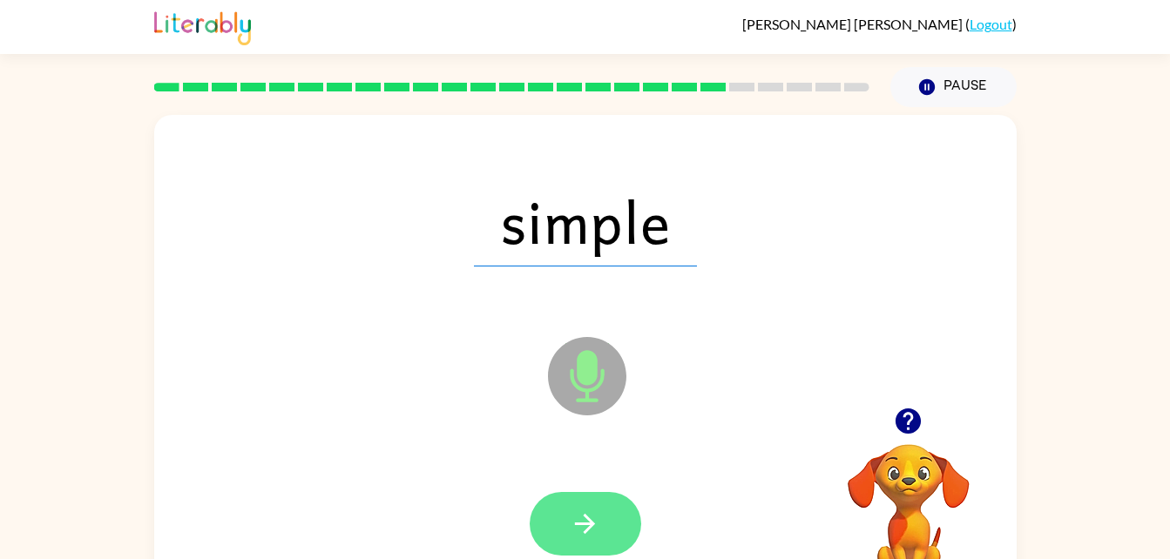
click at [580, 518] on icon "button" at bounding box center [585, 524] width 30 height 30
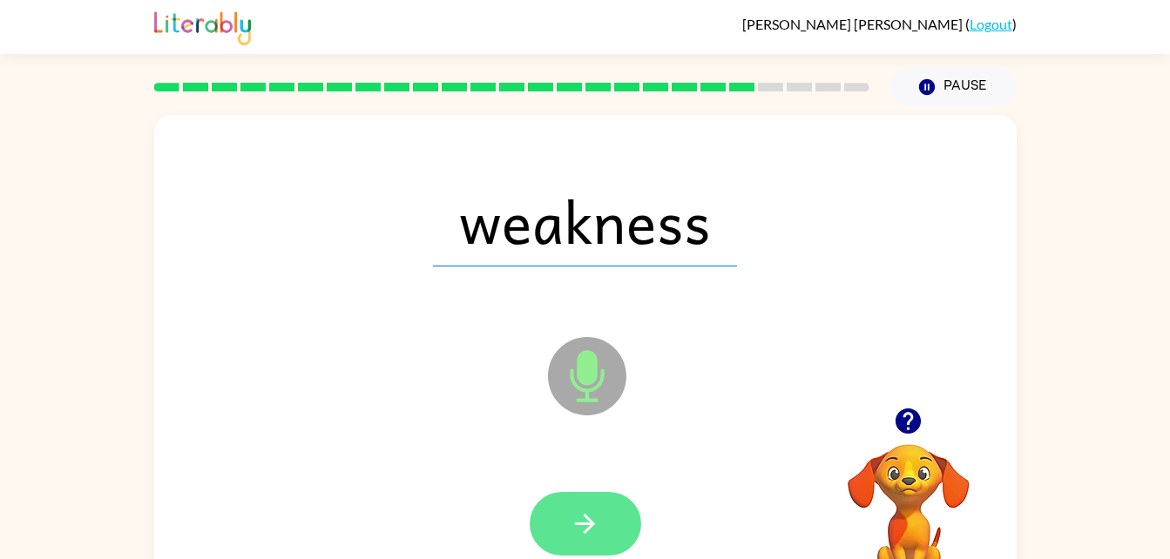
click at [630, 522] on button "button" at bounding box center [585, 524] width 111 height 64
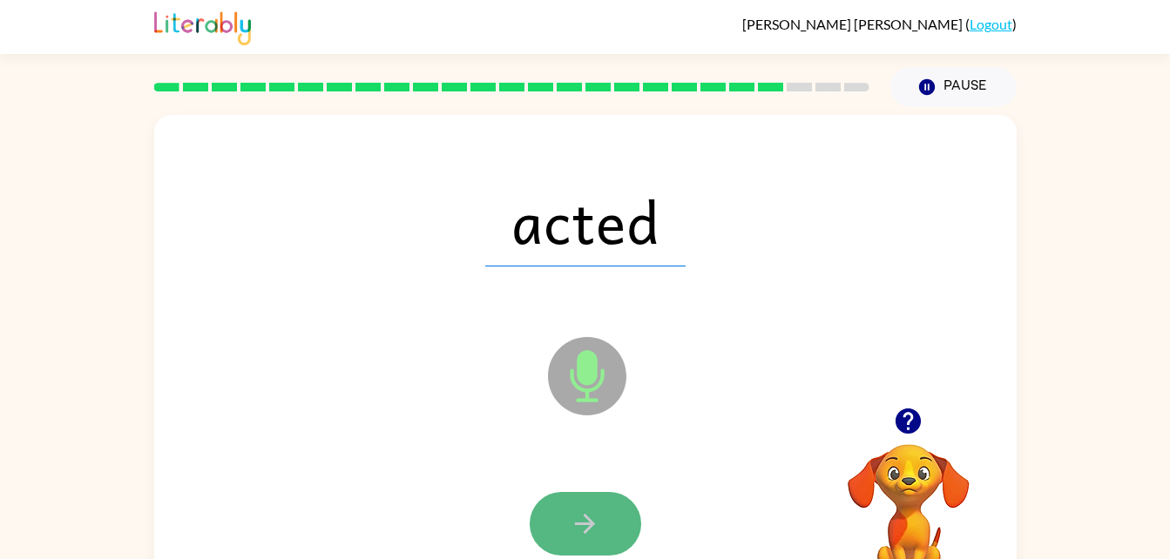
click at [611, 496] on button "button" at bounding box center [585, 524] width 111 height 64
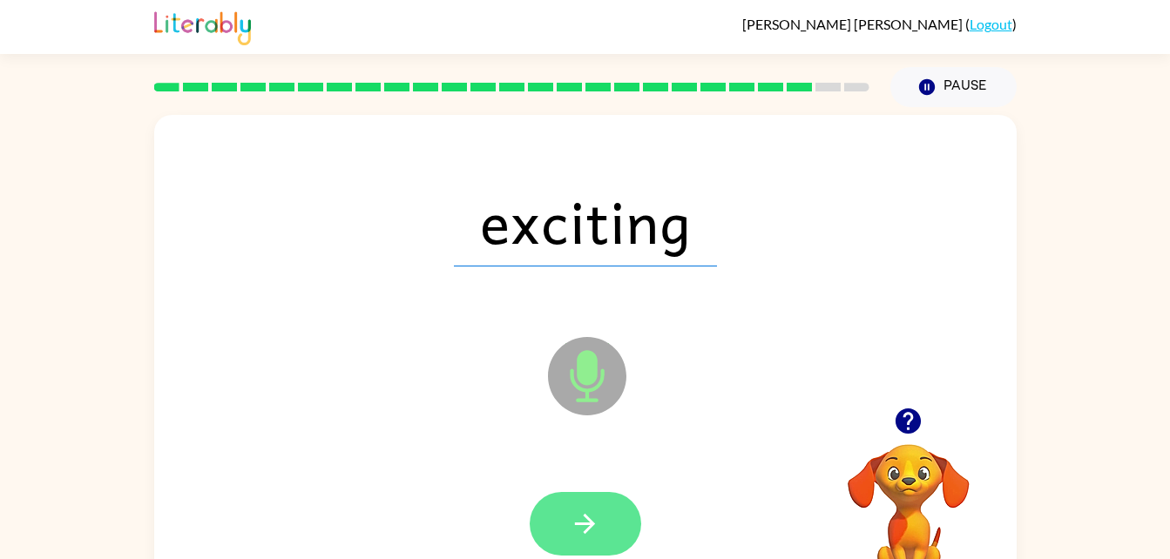
click at [592, 510] on icon "button" at bounding box center [585, 524] width 30 height 30
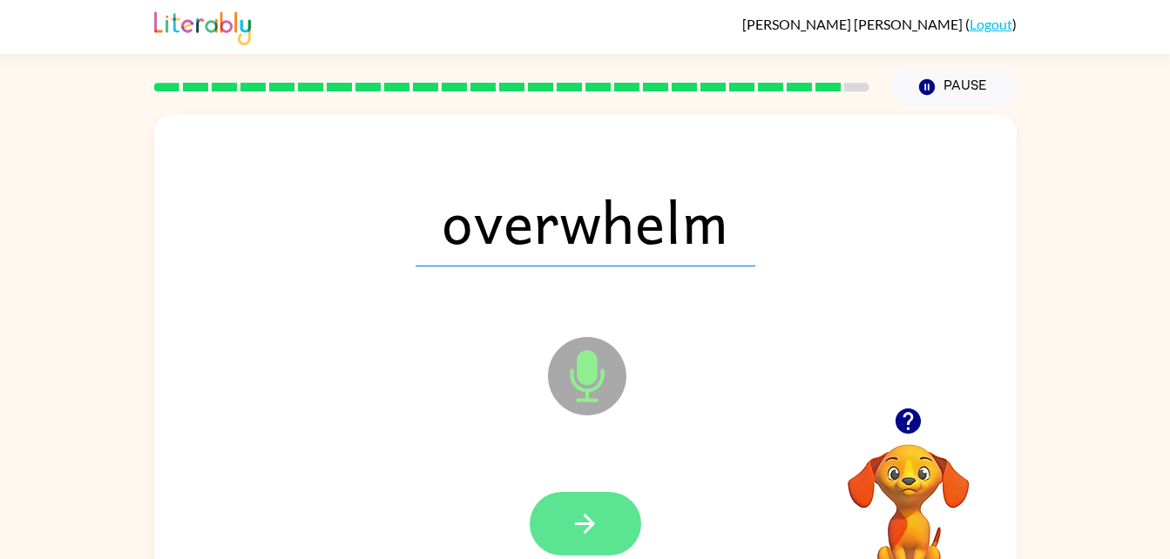
click at [618, 523] on button "button" at bounding box center [585, 524] width 111 height 64
